Goal: Task Accomplishment & Management: Manage account settings

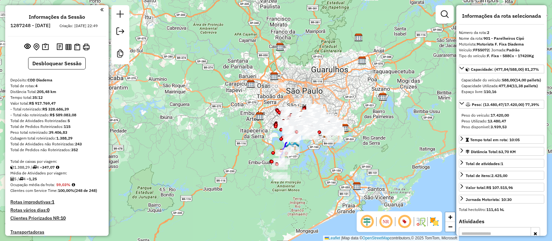
select select "**********"
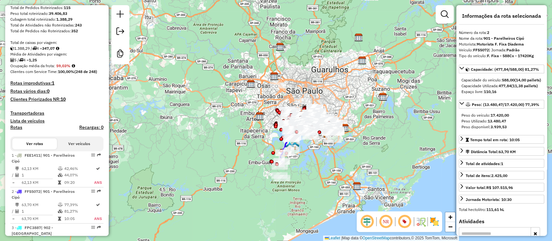
scroll to position [234, 0]
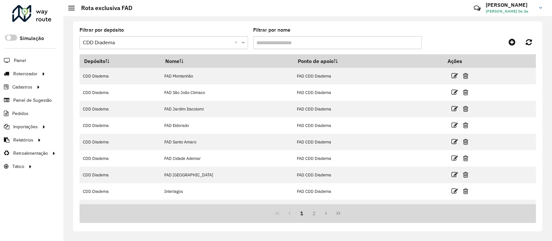
click at [507, 10] on span "DANILO Sampaio De Sa" at bounding box center [509, 11] width 48 height 6
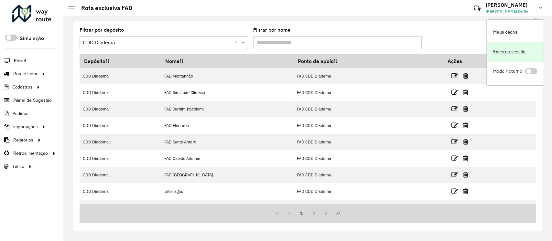
click at [513, 48] on link "Encerrar sessão" at bounding box center [514, 52] width 57 height 20
